Goal: Communication & Community: Answer question/provide support

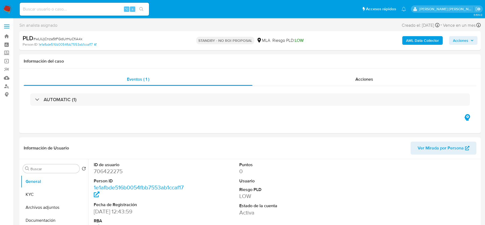
select select "10"
click at [70, 6] on input at bounding box center [84, 9] width 129 height 7
paste input "K2wBNlNZgLwHVOvGOy53e2tQ"
type input "K2wBNlNZgLwHVOvGOy53e2tQ"
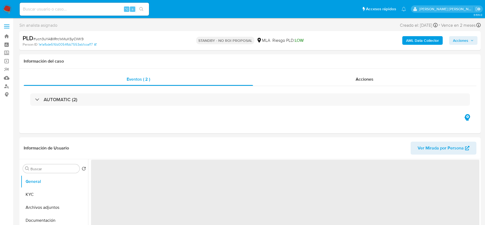
select select "10"
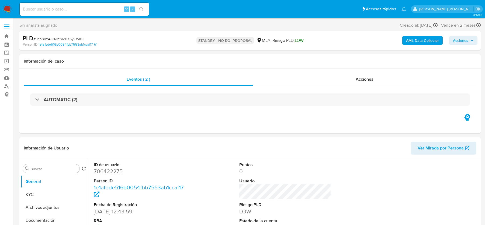
click at [8, 6] on img at bounding box center [7, 9] width 9 height 9
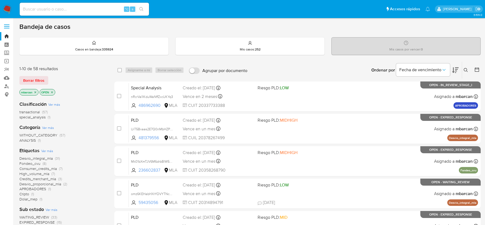
click at [465, 69] on icon at bounding box center [466, 70] width 4 height 4
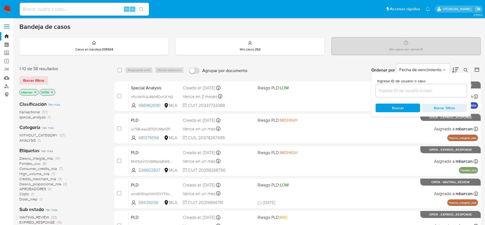
click at [411, 93] on input at bounding box center [420, 90] width 91 height 7
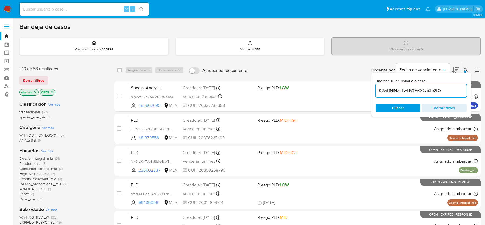
type input "K2wBNlNZgLwHVOvGOy53e2tQ"
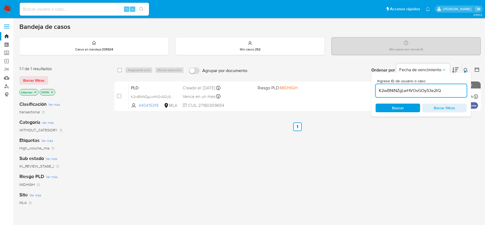
click at [465, 71] on div at bounding box center [465, 72] width 2 height 2
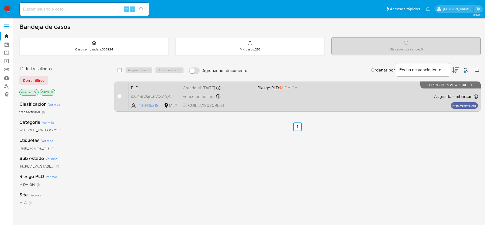
click at [159, 83] on div "PLD K2wBNlNZgLwHVOvGOy53e2tQ 440415319 MLA Riesgo PLD: MIDHIGH Creado el: 12/08…" at bounding box center [303, 96] width 349 height 27
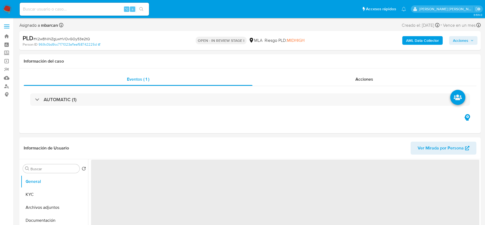
select select "10"
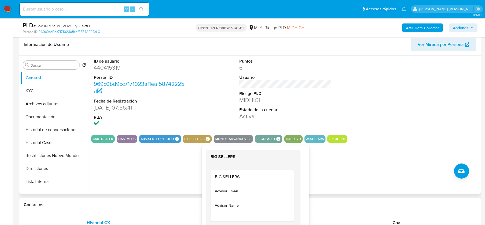
scroll to position [90, 0]
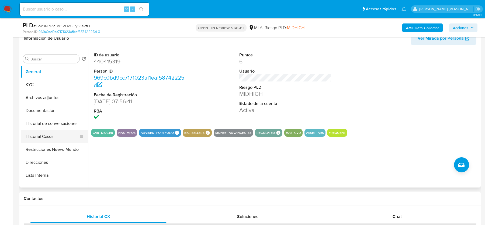
click at [54, 134] on button "Historial Casos" at bounding box center [52, 136] width 63 height 13
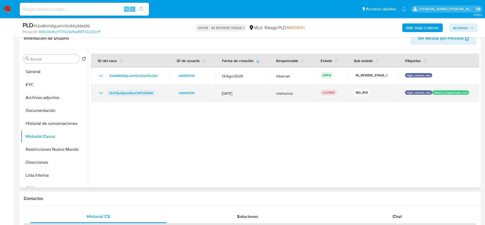
click at [132, 91] on span "SUH9yJdjaJoIRanCNFhE4kK6" at bounding box center [131, 93] width 44 height 6
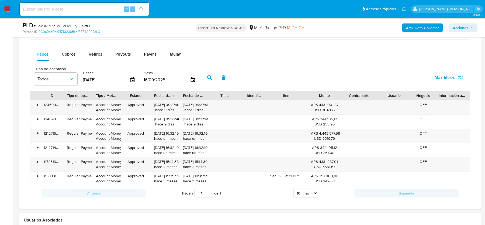
scroll to position [397, 0]
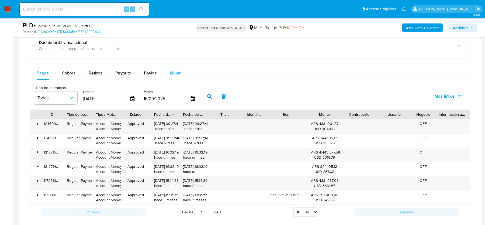
click at [167, 68] on button "Mulan" at bounding box center [175, 73] width 25 height 13
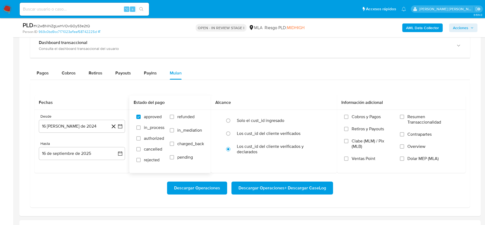
click at [195, 114] on label "refunded" at bounding box center [187, 120] width 34 height 13
click at [174, 114] on input "refunded" at bounding box center [172, 116] width 4 height 4
checkbox input "true"
click at [420, 156] on span "Dolar MEP (MLA)" at bounding box center [422, 158] width 31 height 5
click at [404, 156] on input "Dolar MEP (MLA)" at bounding box center [402, 158] width 4 height 4
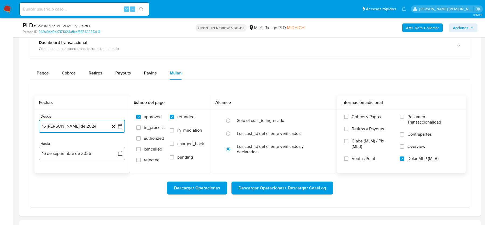
click at [92, 124] on button "16 de agosto de 2024" at bounding box center [82, 126] width 86 height 13
click at [118, 142] on icon "Mes siguiente" at bounding box center [115, 145] width 6 height 6
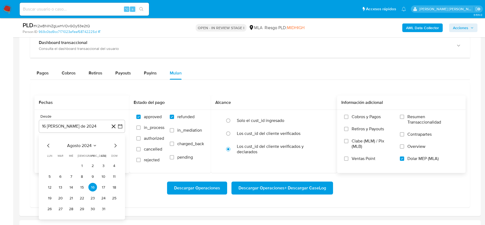
click at [118, 142] on div "Hasta" at bounding box center [82, 143] width 86 height 5
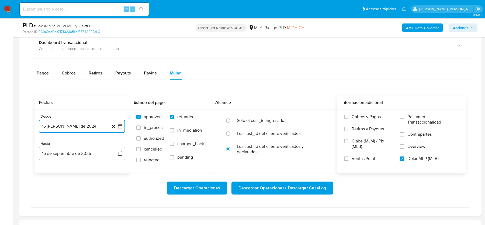
click at [97, 127] on button "16 de agosto de 2024" at bounding box center [82, 126] width 86 height 13
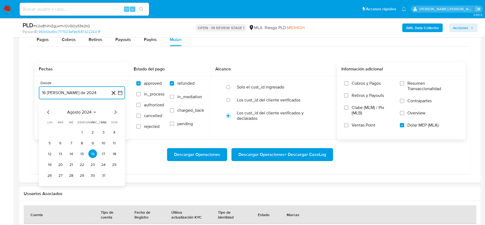
scroll to position [434, 0]
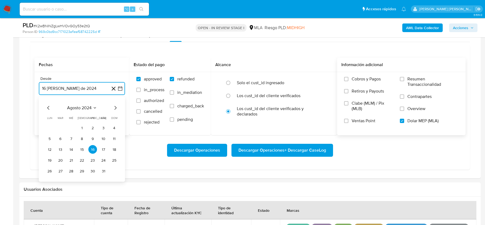
click at [113, 104] on icon "Mes siguiente" at bounding box center [115, 107] width 6 height 6
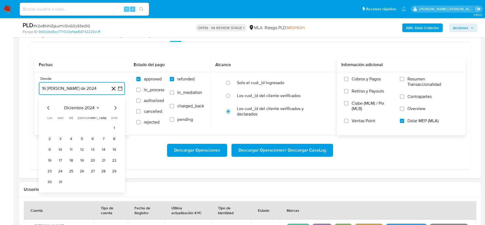
click at [113, 104] on icon "Mes siguiente" at bounding box center [115, 107] width 6 height 6
click at [46, 104] on icon "Mes anterior" at bounding box center [48, 107] width 6 height 6
click at [118, 106] on icon "Mes siguiente" at bounding box center [115, 107] width 6 height 6
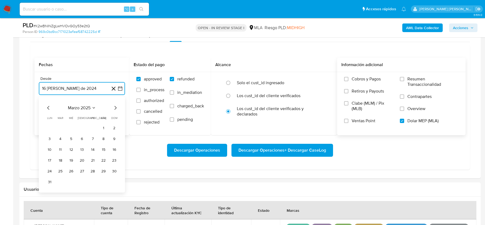
click at [118, 106] on icon "Mes siguiente" at bounding box center [115, 107] width 6 height 6
click at [47, 104] on icon "Mes anterior" at bounding box center [48, 107] width 6 height 6
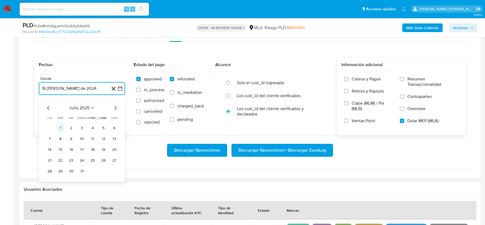
click at [61, 126] on button "1" at bounding box center [60, 127] width 9 height 9
click at [62, 109] on button "16 de septiembre de 2025" at bounding box center [82, 115] width 86 height 13
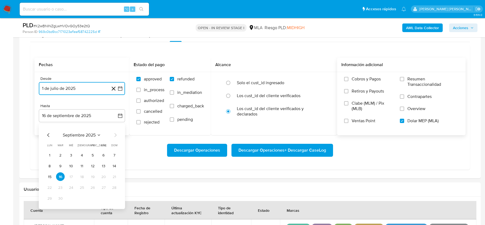
click at [48, 132] on icon "Mes anterior" at bounding box center [48, 135] width 6 height 6
click at [114, 134] on icon "Mes siguiente" at bounding box center [115, 135] width 6 height 6
click at [82, 196] on button "31" at bounding box center [82, 198] width 9 height 9
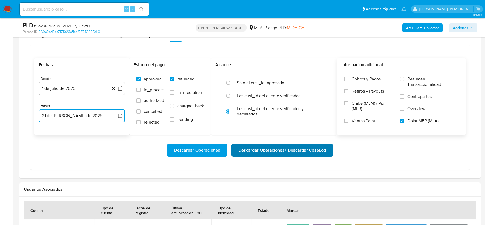
click at [271, 146] on span "Descargar Operaciones + Descargar CaseLog" at bounding box center [282, 150] width 88 height 12
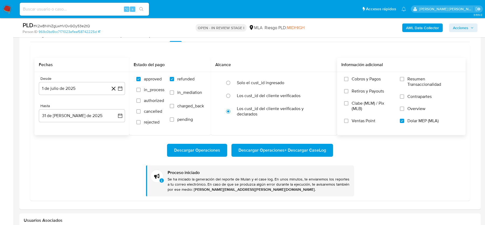
click at [59, 9] on input at bounding box center [84, 9] width 129 height 7
click at [11, 9] on img at bounding box center [7, 9] width 9 height 9
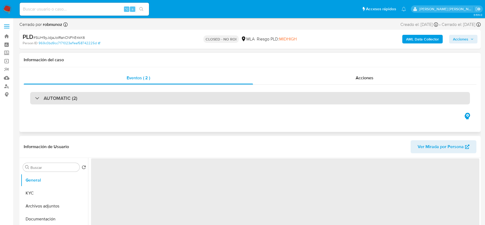
scroll to position [58, 0]
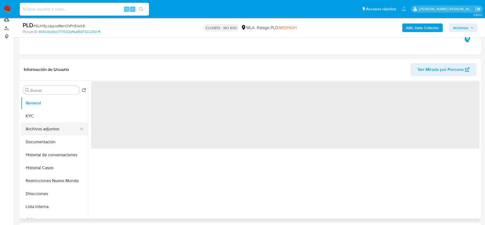
select select "10"
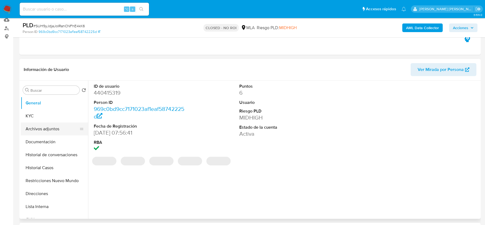
click at [48, 125] on button "Archivos adjuntos" at bounding box center [52, 128] width 63 height 13
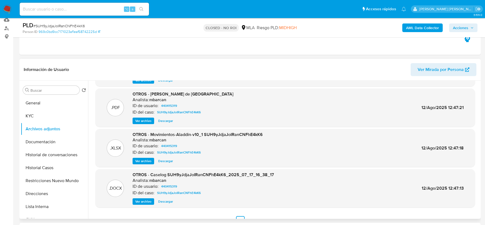
scroll to position [45, 0]
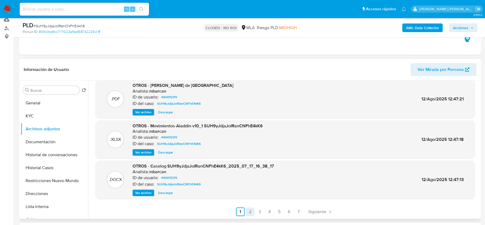
click at [249, 211] on link "2" at bounding box center [250, 211] width 9 height 9
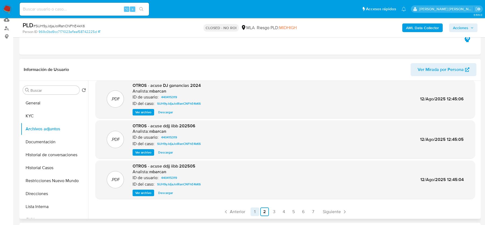
click at [255, 210] on link "1" at bounding box center [254, 211] width 9 height 9
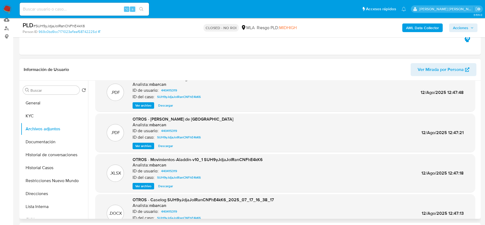
scroll to position [12, 0]
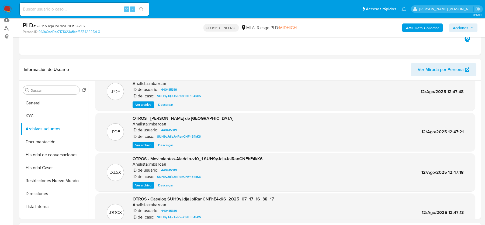
click at [64, 26] on span "# SUH9yJdjaJoIRanCNFhE4kK6" at bounding box center [58, 25] width 51 height 5
copy span "SUH9yJdjaJoIRanCNFhE4kK6"
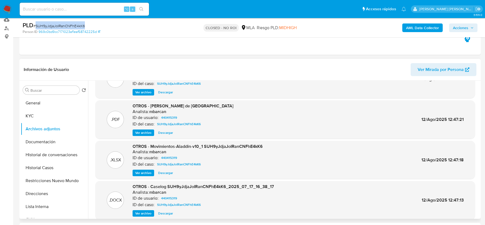
scroll to position [45, 0]
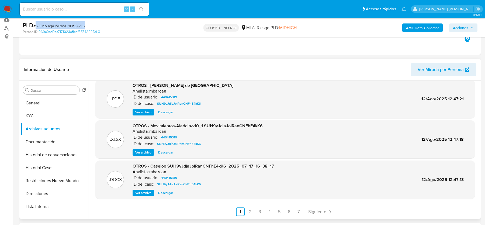
click at [145, 194] on span "Ver archivo" at bounding box center [143, 192] width 16 height 5
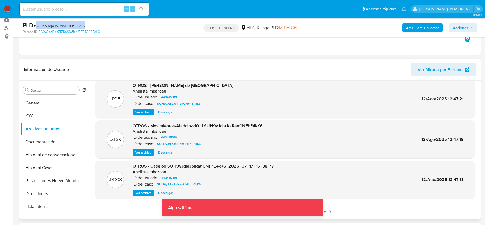
click at [145, 192] on span "Ver archivo" at bounding box center [143, 192] width 16 height 5
click at [145, 152] on span "Ver archivo" at bounding box center [143, 151] width 16 height 5
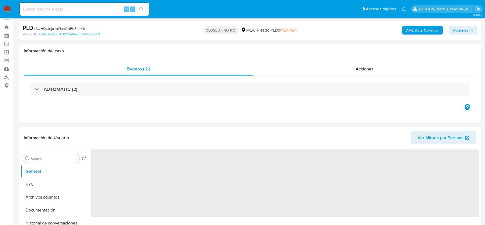
scroll to position [30, 0]
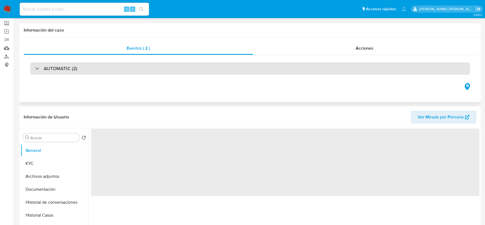
select select "10"
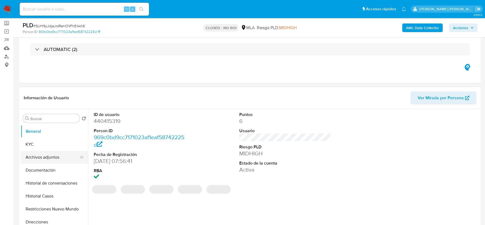
click at [48, 154] on button "Archivos adjuntos" at bounding box center [52, 157] width 63 height 13
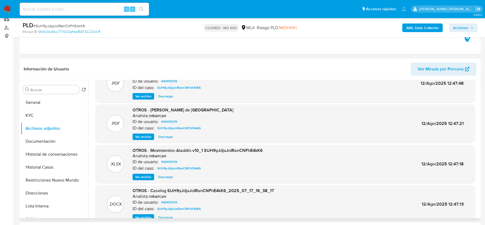
scroll to position [45, 0]
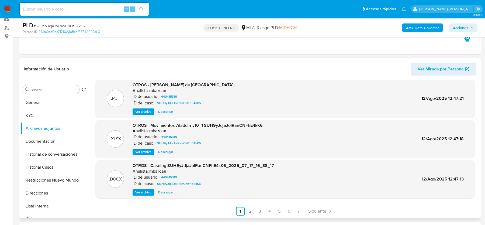
click at [134, 198] on div ".PDF DDJJ de Ganancias - DDJJ ganancias 2024 Analista: mbarcan ID de usuario: 4…" at bounding box center [284, 127] width 379 height 176
click at [137, 191] on span "Ver archivo" at bounding box center [143, 191] width 16 height 5
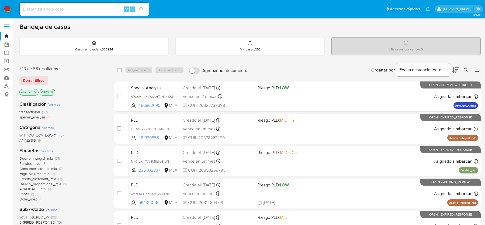
click at [466, 65] on div "Ingrese ID de usuario o caso Buscar Borrar filtros" at bounding box center [466, 70] width 9 height 17
click at [466, 69] on icon at bounding box center [466, 70] width 4 height 4
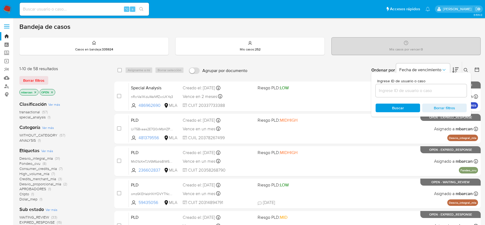
click at [441, 84] on div at bounding box center [420, 90] width 91 height 13
click at [440, 86] on div at bounding box center [420, 90] width 91 height 13
click at [439, 90] on input at bounding box center [420, 90] width 91 height 7
paste input "Da0DUXB6kuWS1oLnkOcLZ1sy"
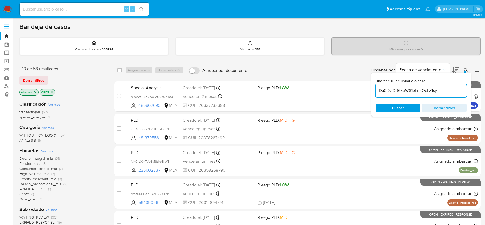
type input "Da0DUXB6kuWS1oLnkOcLZ1sy"
click at [466, 71] on icon at bounding box center [466, 70] width 4 height 4
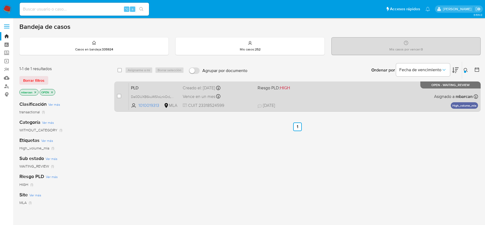
click at [119, 93] on div "case-item-checkbox" at bounding box center [119, 95] width 4 height 5
click at [119, 96] on input "checkbox" at bounding box center [119, 96] width 4 height 4
checkbox input "true"
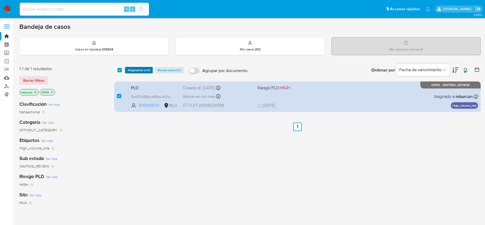
click at [139, 70] on span "Asignarme a mí" at bounding box center [139, 69] width 22 height 5
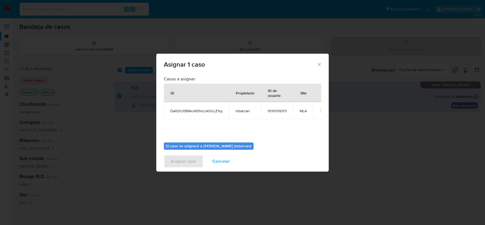
scroll to position [27, 0]
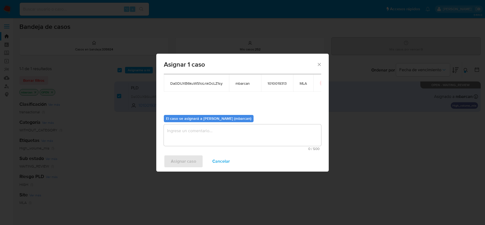
click at [184, 138] on textarea "assign-modal" at bounding box center [242, 135] width 157 height 22
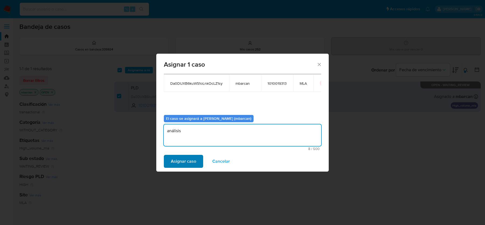
type textarea "análisis"
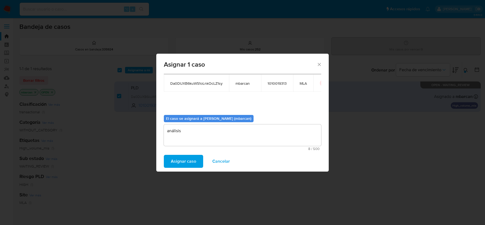
click at [173, 159] on span "Asignar caso" at bounding box center [183, 161] width 25 height 12
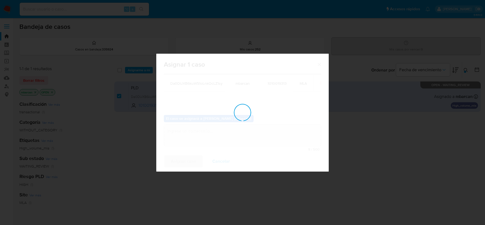
checkbox input "false"
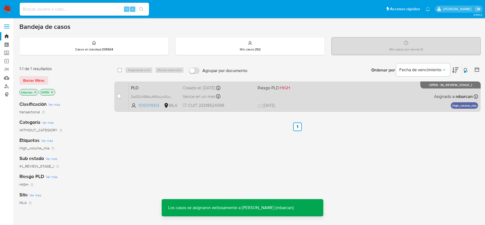
click at [147, 90] on div "PLD Da0DUXB6kuWS1oLnkOcLZ1sy 1010019313 MLA Riesgo PLD: HIGH Creado el: 12/08/2…" at bounding box center [303, 96] width 349 height 27
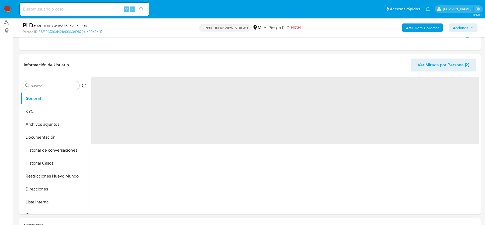
scroll to position [201, 0]
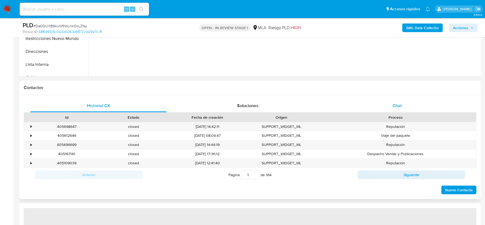
click at [396, 101] on div "Chat" at bounding box center [397, 105] width 136 height 13
select select "10"
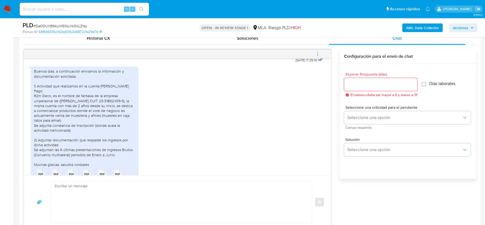
scroll to position [298, 0]
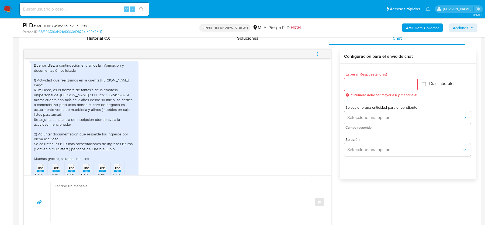
click at [83, 11] on input at bounding box center [84, 9] width 129 height 7
paste input "JrYa6ZWq9UuBejUFDegk2h75"
type input "JrYa6ZWq9UuBejUFDegk2h75"
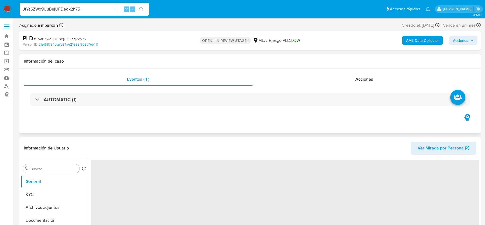
select select "10"
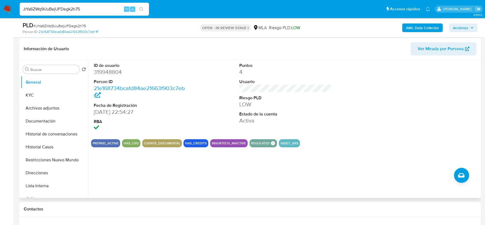
scroll to position [114, 0]
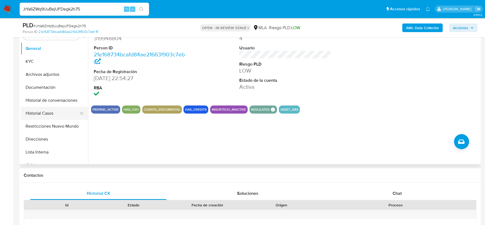
click at [36, 113] on button "Historial Casos" at bounding box center [52, 113] width 63 height 13
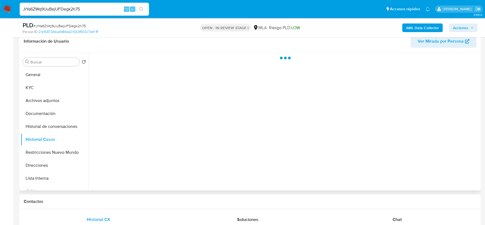
scroll to position [86, 0]
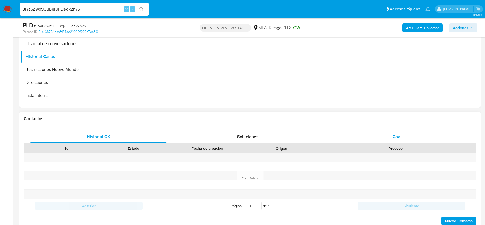
click at [366, 137] on div "Chat" at bounding box center [397, 136] width 136 height 13
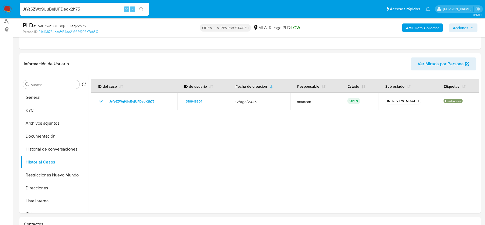
scroll to position [0, 0]
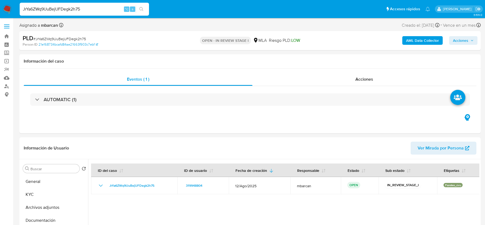
click at [413, 44] on b "AML Data Collector" at bounding box center [422, 40] width 33 height 9
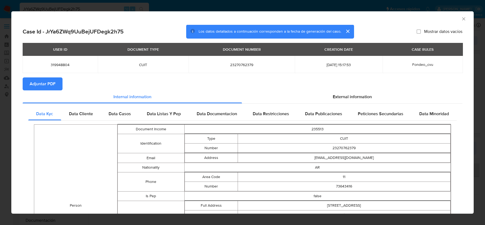
click at [353, 82] on section "Adjuntar PDF" at bounding box center [243, 83] width 440 height 13
click at [350, 100] on div "External information" at bounding box center [352, 96] width 220 height 13
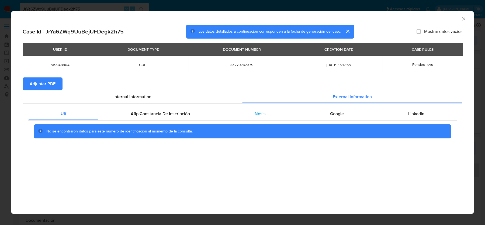
click at [268, 112] on div "Nosis" at bounding box center [259, 113] width 75 height 13
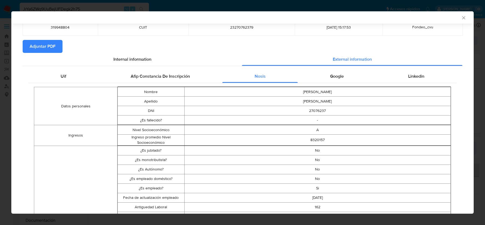
scroll to position [39, 0]
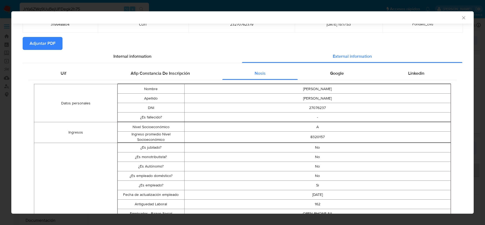
click at [463, 15] on icon "Cerrar ventana" at bounding box center [463, 17] width 5 height 5
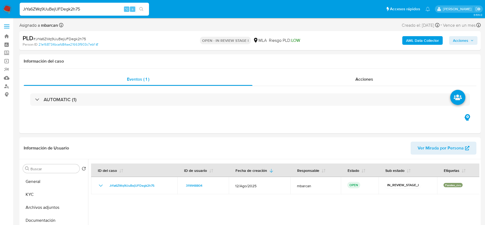
click at [69, 10] on input "JrYa6ZWq9UuBejUFDegk2h75" at bounding box center [84, 9] width 129 height 7
paste input "ZE2PxkZ1vev6Xox4iNwCt7Fi"
type input "ZE2PxkZ1vev6Xox4iNwCt7Fi"
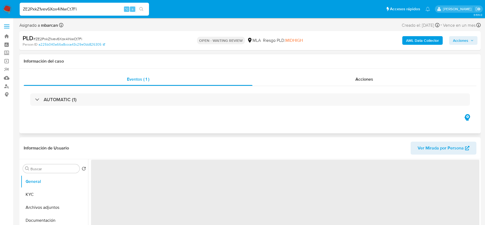
select select "10"
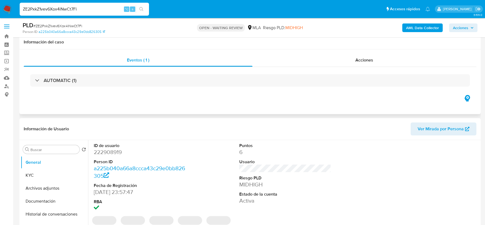
scroll to position [144, 0]
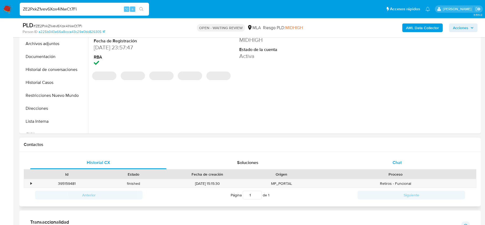
click at [391, 164] on div "Chat" at bounding box center [397, 162] width 136 height 13
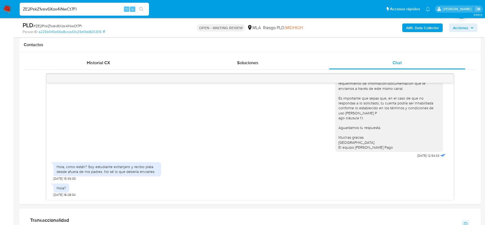
scroll to position [298, 0]
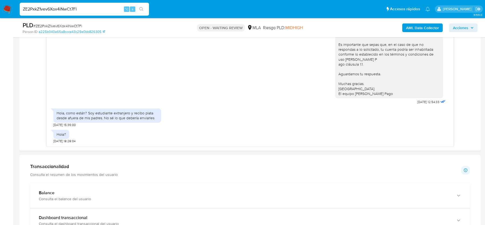
click at [92, 10] on input "ZE2PxkZ1vev6Xox4iNwCt7Fi" at bounding box center [84, 9] width 129 height 7
paste input "9RwFRshXonAf8dxw5cSUZRw"
type input "9RwFRshXonAf8dxw5cSUZRwi"
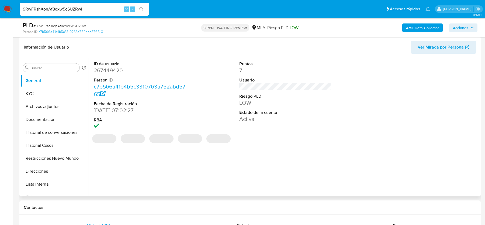
select select "10"
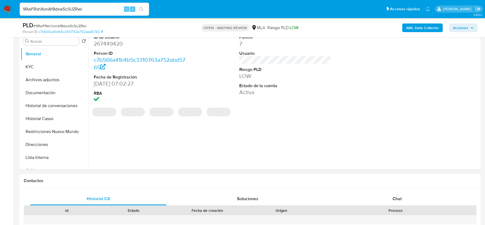
scroll to position [148, 0]
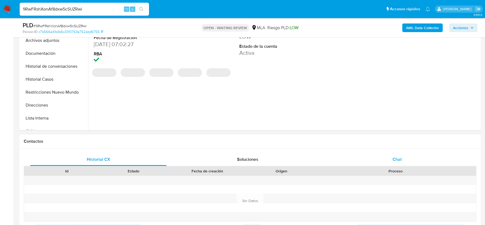
click at [399, 165] on div "Chat" at bounding box center [397, 159] width 136 height 13
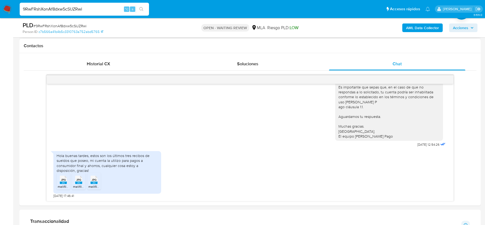
scroll to position [244, 0]
click at [45, 27] on span "# 9RwFRshXonAf8dxw5cSUZRwi" at bounding box center [59, 25] width 53 height 5
copy span "9RwFRshXonAf8dxw5cSUZRwi"
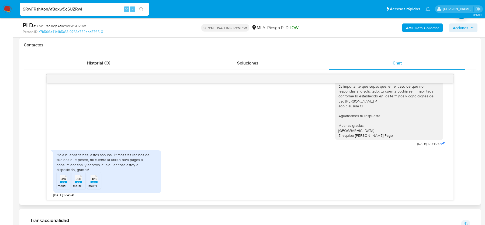
click at [62, 182] on rect at bounding box center [63, 181] width 7 height 2
click at [75, 182] on rect at bounding box center [78, 181] width 7 height 2
click at [91, 181] on rect at bounding box center [93, 181] width 7 height 2
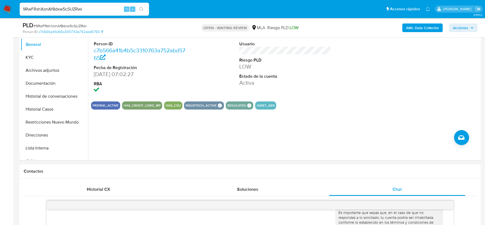
scroll to position [74, 0]
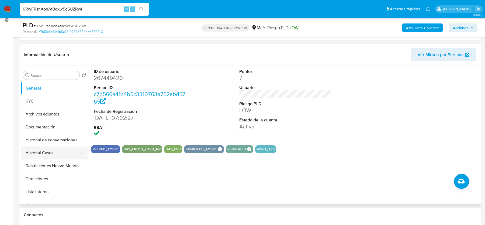
click at [40, 154] on button "Historial Casos" at bounding box center [52, 152] width 63 height 13
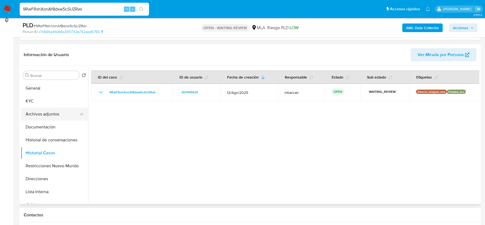
click at [45, 110] on button "Archivos adjuntos" at bounding box center [52, 113] width 63 height 13
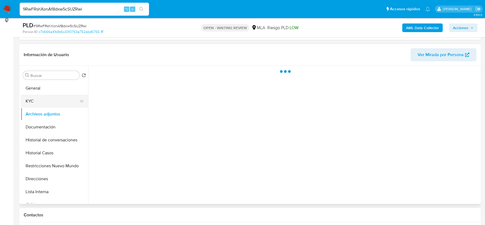
click at [47, 102] on button "KYC" at bounding box center [52, 101] width 63 height 13
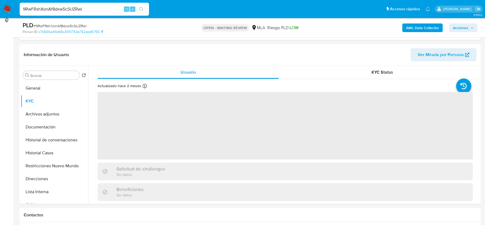
click at [412, 22] on div "AML Data Collector Acciones" at bounding box center [402, 27] width 150 height 13
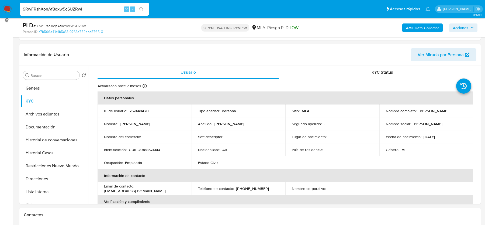
click at [420, 29] on b "AML Data Collector" at bounding box center [422, 27] width 33 height 9
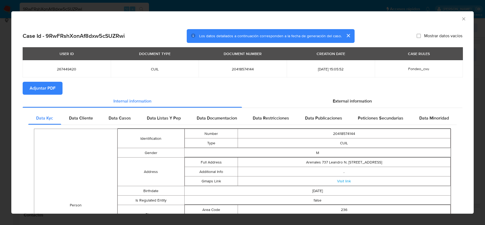
click at [55, 89] on span "Adjuntar PDF" at bounding box center [43, 88] width 26 height 12
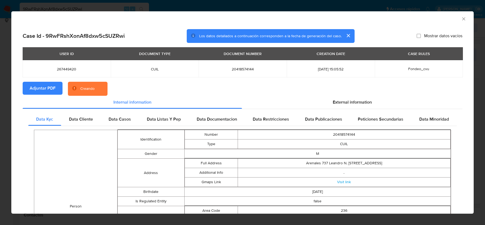
click at [72, 68] on span "267449420" at bounding box center [66, 69] width 75 height 5
copy span "267449420"
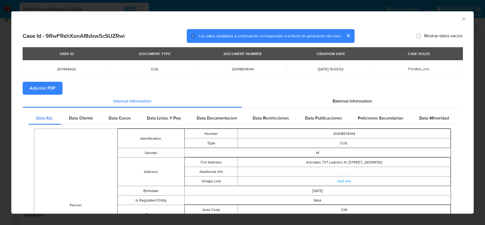
click at [272, 81] on div "USER ID DOCUMENT TYPE DOCUMENT NUMBER CREATION DATE CASE RULES 267449420 CUIL 2…" at bounding box center [243, 64] width 440 height 34
click at [343, 96] on div "External information" at bounding box center [352, 101] width 220 height 13
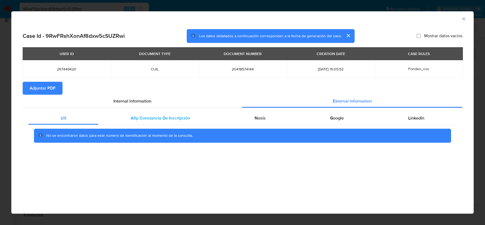
click at [197, 116] on div "Afip Constancia De Inscripción" at bounding box center [160, 118] width 124 height 13
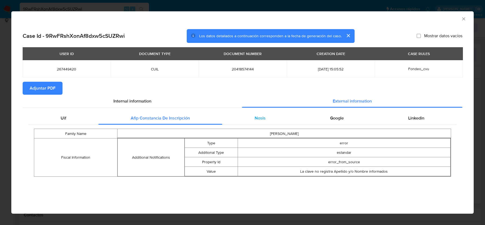
click at [285, 117] on div "Nosis" at bounding box center [259, 118] width 75 height 13
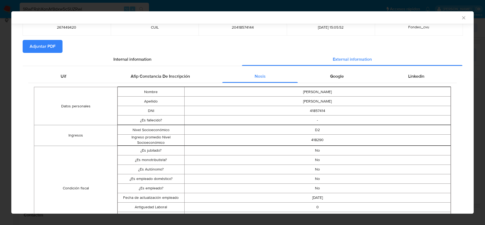
scroll to position [35, 0]
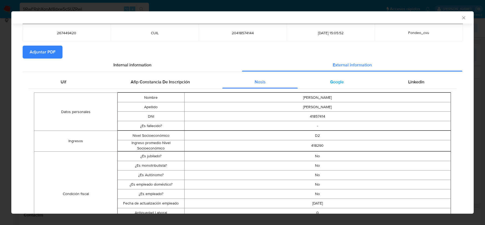
drag, startPoint x: 331, startPoint y: 108, endPoint x: 334, endPoint y: 88, distance: 20.6
click at [331, 106] on td "LIFORENA" at bounding box center [317, 106] width 266 height 9
click at [334, 88] on div "Google" at bounding box center [337, 81] width 78 height 13
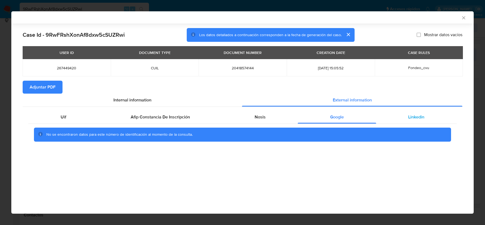
click at [404, 116] on div "Linkedin" at bounding box center [416, 116] width 81 height 13
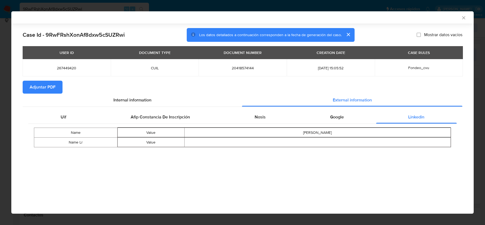
click at [242, 69] on span "20418574144" at bounding box center [242, 67] width 75 height 5
copy span "20418574144"
click at [464, 19] on icon "Cerrar ventana" at bounding box center [463, 17] width 5 height 5
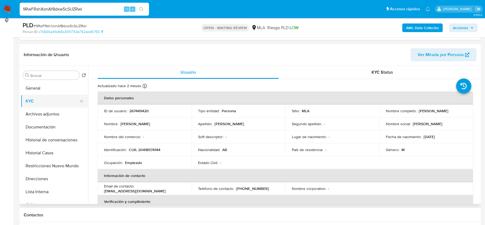
click at [63, 95] on button "KYC" at bounding box center [52, 101] width 63 height 13
click at [146, 152] on p "CUIL 20418574144" at bounding box center [145, 149] width 32 height 5
copy p "20418574144"
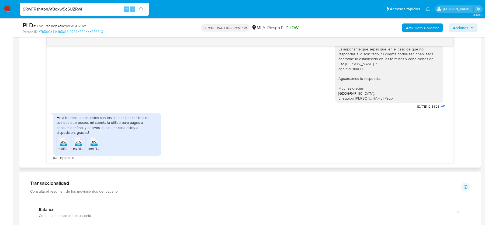
scroll to position [291, 0]
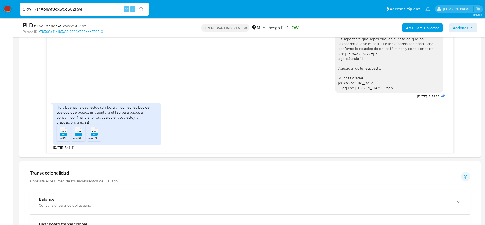
click at [67, 25] on span "# 9RwFRshXonAf8dxw5cSUZRwi" at bounding box center [59, 25] width 53 height 5
copy span "9RwFRshXonAf8dxw5cSUZRwi"
click at [8, 10] on img at bounding box center [7, 9] width 9 height 9
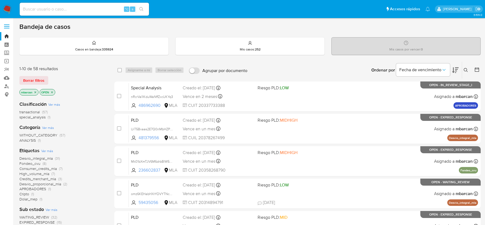
click at [468, 68] on button at bounding box center [466, 70] width 9 height 6
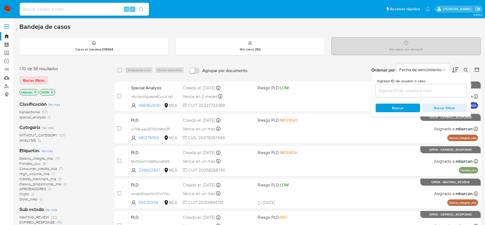
click at [430, 91] on input at bounding box center [420, 90] width 91 height 7
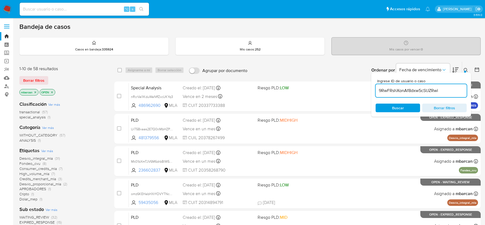
type input "9RwFRshXonAf8dxw5cSUZRwi"
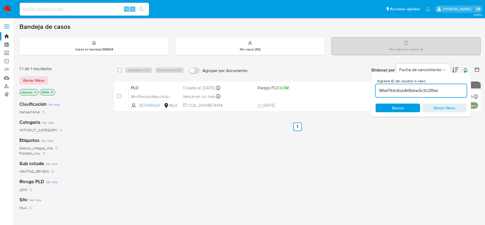
click at [466, 69] on icon at bounding box center [466, 70] width 4 height 4
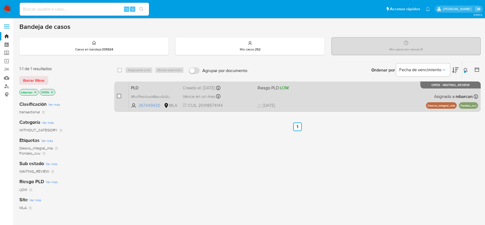
click at [120, 95] on input "checkbox" at bounding box center [119, 96] width 4 height 4
checkbox input "true"
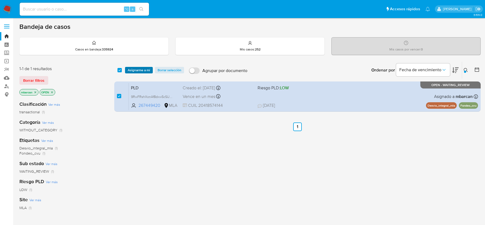
click at [130, 67] on span "Asignarme a mí" at bounding box center [139, 69] width 22 height 5
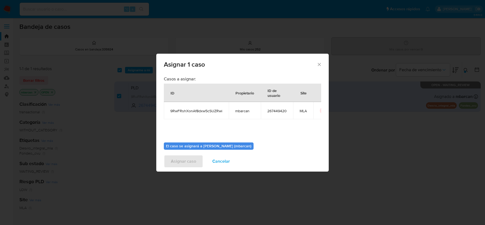
scroll to position [27, 0]
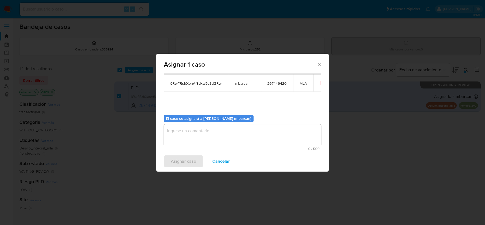
click at [197, 142] on textarea "assign-modal" at bounding box center [242, 135] width 157 height 22
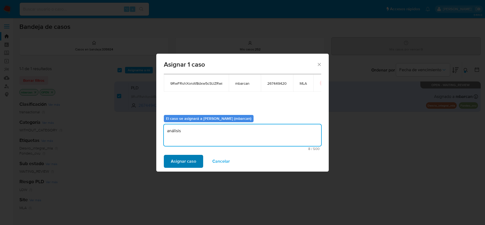
type textarea "análisis"
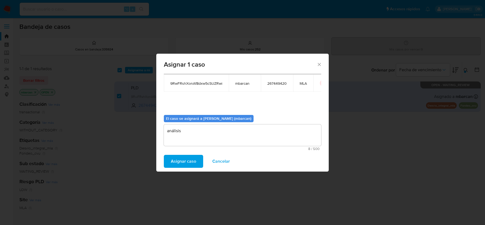
click at [181, 164] on span "Asignar caso" at bounding box center [183, 161] width 25 height 12
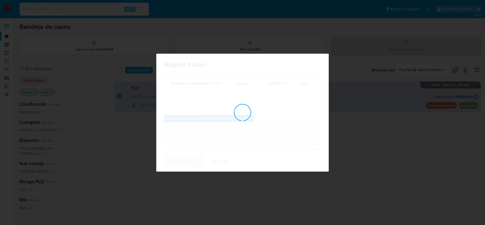
checkbox input "false"
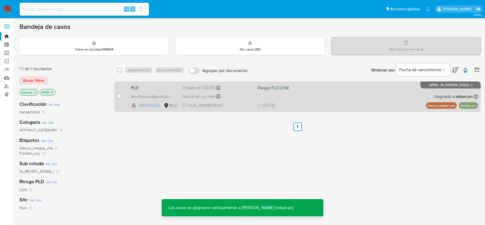
click at [154, 85] on span "PLD" at bounding box center [154, 87] width 47 height 7
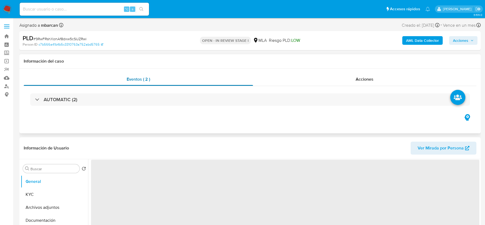
select select "10"
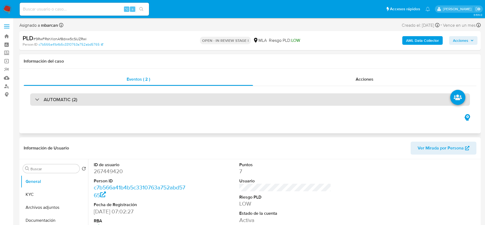
click at [149, 98] on div "AUTOMATIC (2)" at bounding box center [250, 99] width 440 height 12
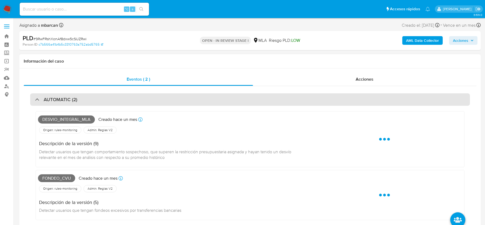
click at [149, 98] on div "AUTOMATIC (2)" at bounding box center [250, 99] width 440 height 12
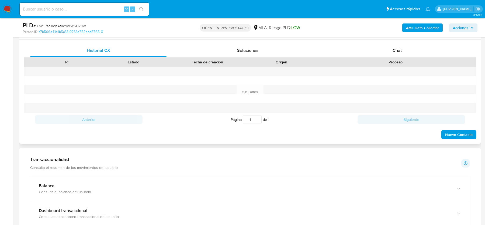
scroll to position [193, 0]
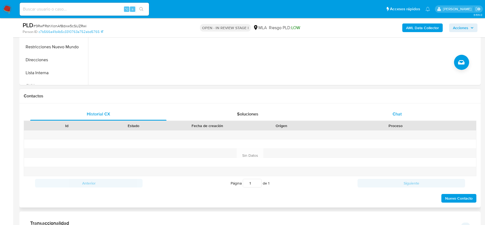
drag, startPoint x: 440, startPoint y: 111, endPoint x: 424, endPoint y: 111, distance: 16.7
click at [439, 111] on div "Chat" at bounding box center [397, 113] width 136 height 13
click at [422, 111] on div "Chat" at bounding box center [397, 113] width 136 height 13
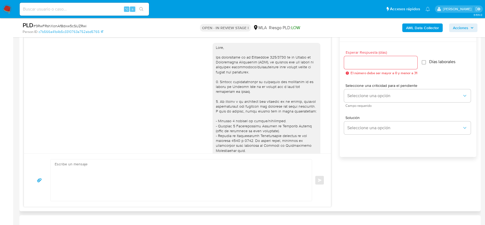
scroll to position [357, 0]
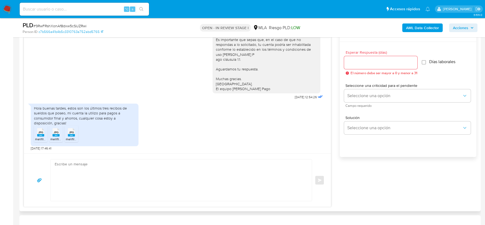
click at [133, 146] on div "Hola buenas tardes, estos son los últimos tres recibos de sueldos que poseo, mi…" at bounding box center [85, 126] width 108 height 50
click at [112, 176] on textarea at bounding box center [180, 179] width 250 height 41
paste textarea "Hola, Muchas gracias por tu respuesta. Te confirmamos la recepción de la docume…"
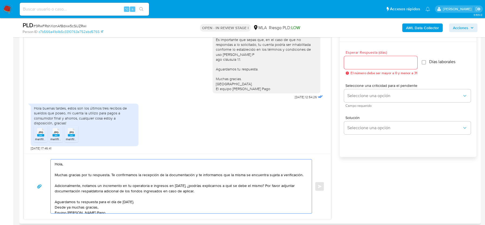
scroll to position [4, 0]
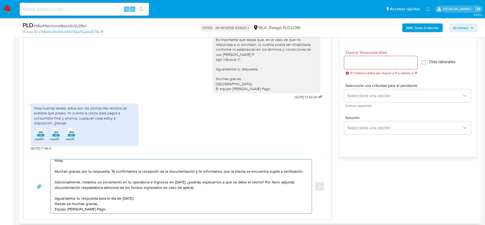
type textarea "Hola, Muchas gracias por tu respuesta. Te confirmamos la recepción de la docume…"
click at [378, 60] on input "Esperar Respuesta (días)" at bounding box center [380, 62] width 73 height 7
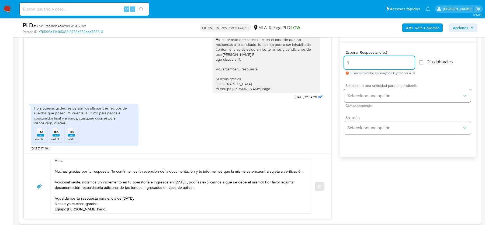
type input "1"
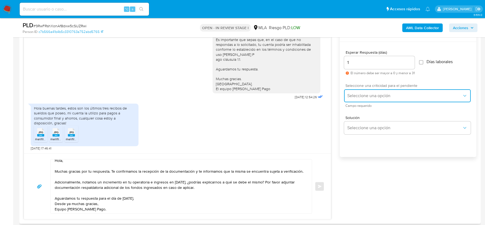
click at [367, 95] on span "Seleccione una opción" at bounding box center [404, 95] width 115 height 5
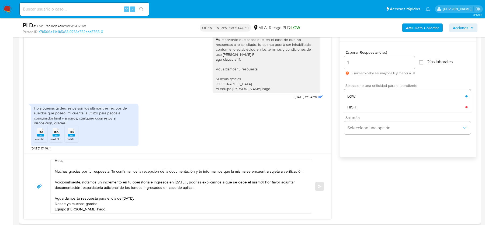
click at [364, 107] on div "HIGH" at bounding box center [406, 107] width 118 height 11
click at [325, 183] on div "Hola, Muchas gracias por tu respuesta. Te confirmamos la recepción de la docume…" at bounding box center [177, 185] width 307 height 65
click at [322, 183] on button "Enviar" at bounding box center [320, 186] width 10 height 10
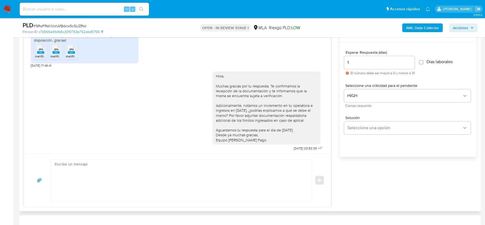
scroll to position [420, 0]
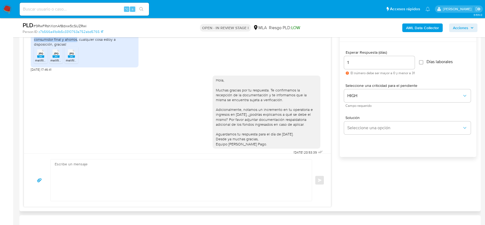
drag, startPoint x: 68, startPoint y: 47, endPoint x: 76, endPoint y: 54, distance: 10.2
click at [76, 47] on div "Hola buenas tardes, estos son los últimos tres recibos de sueldos que poseo, mi…" at bounding box center [84, 37] width 101 height 20
copy div "mi cuenta la utilizo para pagos a consumidor final y ahorros"
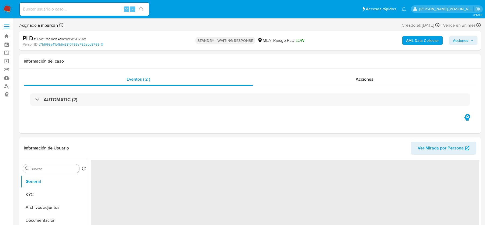
select select "10"
